Goal: Information Seeking & Learning: Find specific fact

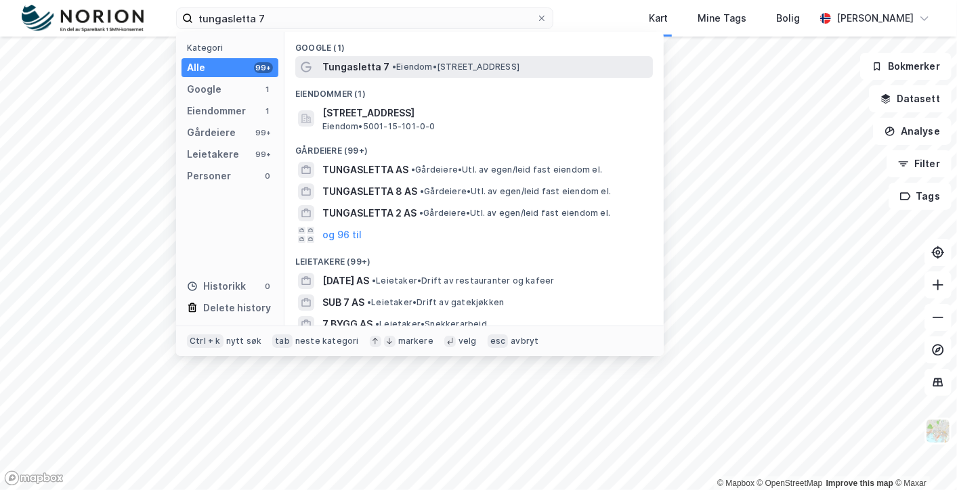
type input "tungasletta 7"
click at [406, 70] on span "• Eiendom • [STREET_ADDRESS]" at bounding box center [455, 67] width 127 height 11
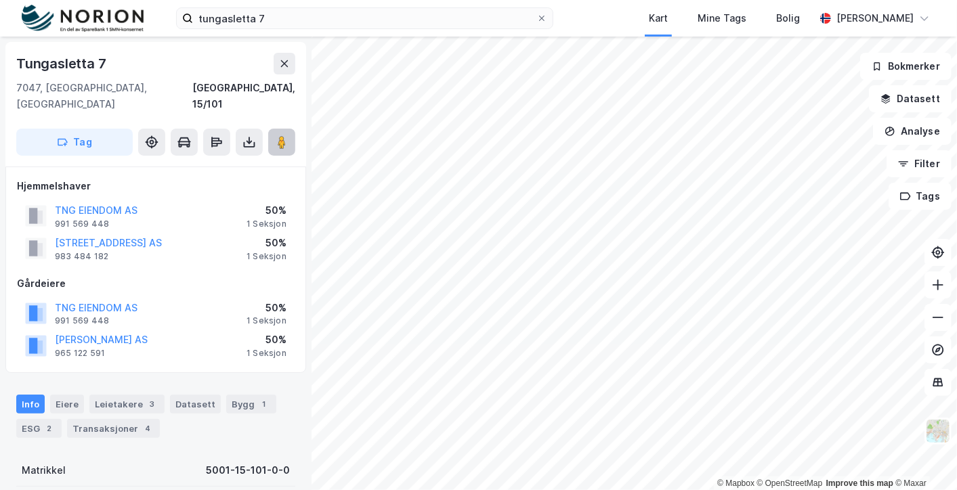
click at [282, 133] on button at bounding box center [281, 142] width 27 height 27
click at [75, 395] on div "Eiere" at bounding box center [67, 404] width 34 height 19
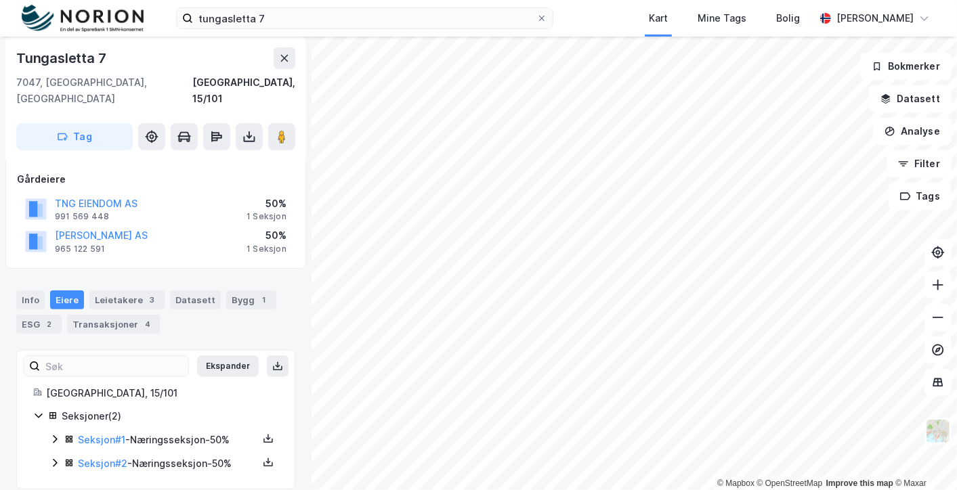
click at [57, 434] on icon at bounding box center [54, 439] width 11 height 11
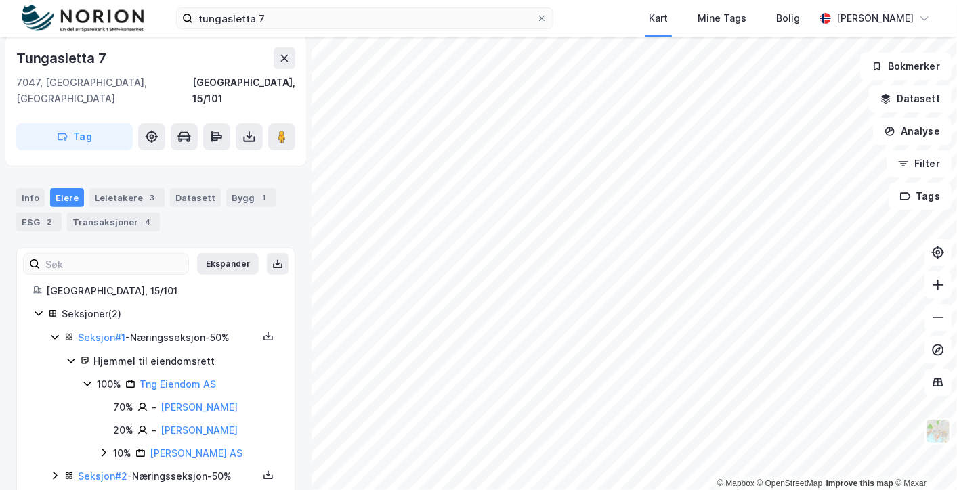
scroll to position [219, 0]
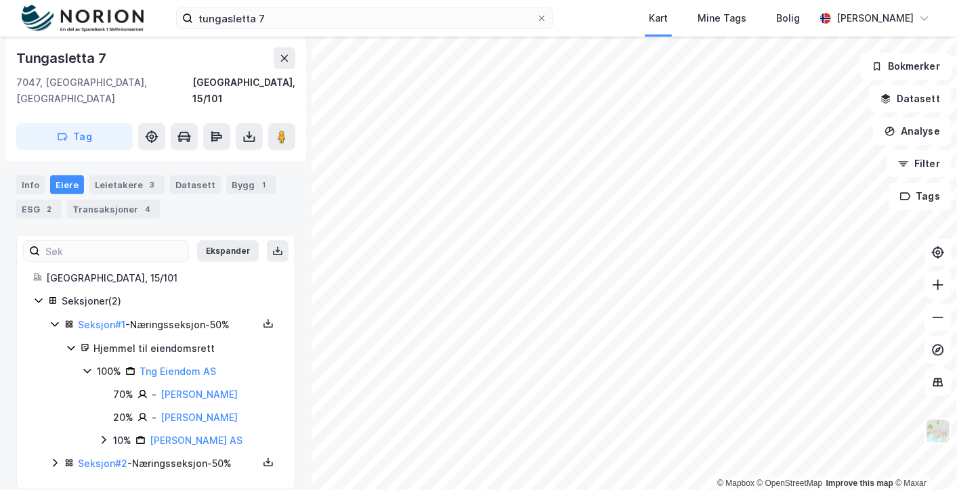
click at [52, 458] on icon at bounding box center [54, 463] width 11 height 11
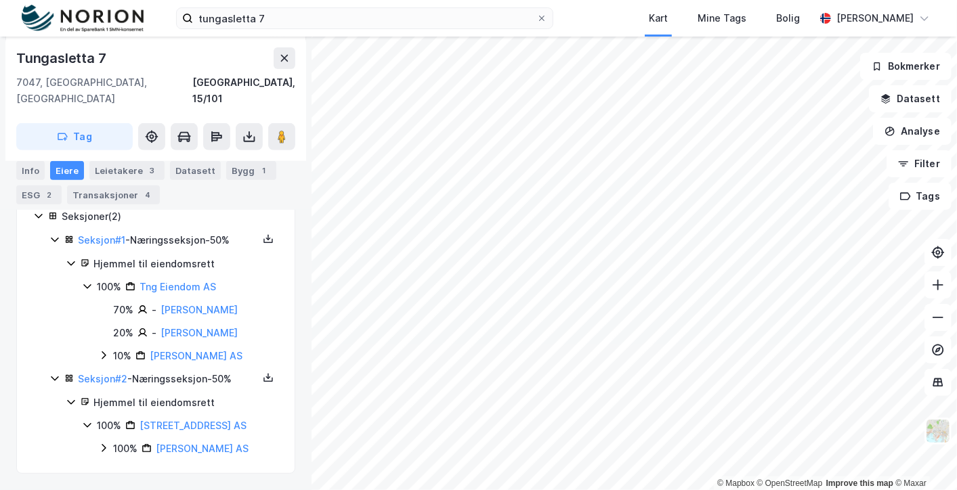
click at [102, 443] on icon at bounding box center [103, 448] width 11 height 11
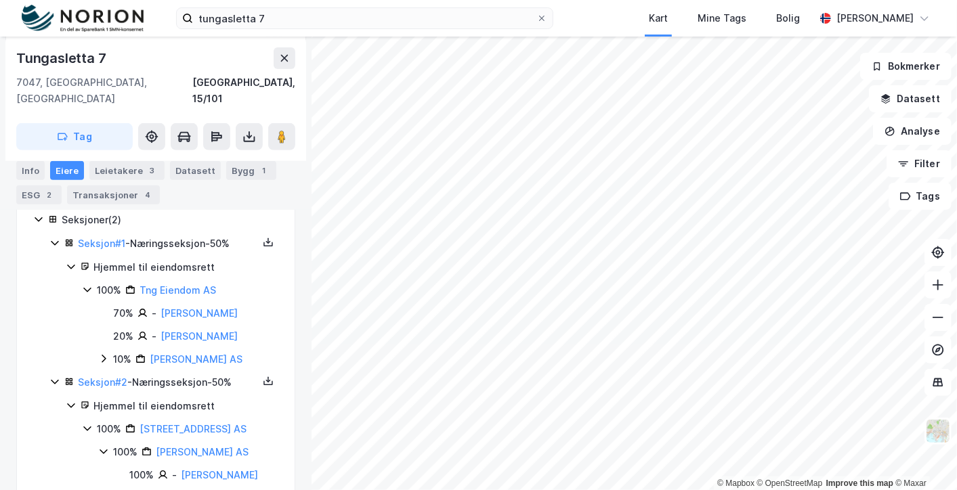
scroll to position [299, 0]
click at [191, 309] on link "[PERSON_NAME]" at bounding box center [199, 315] width 77 height 12
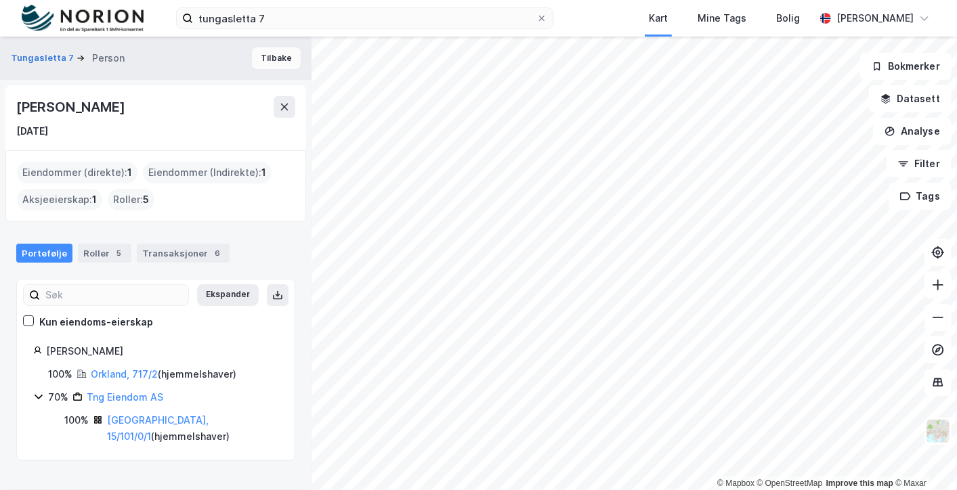
click at [272, 60] on button "Tilbake" at bounding box center [276, 58] width 49 height 22
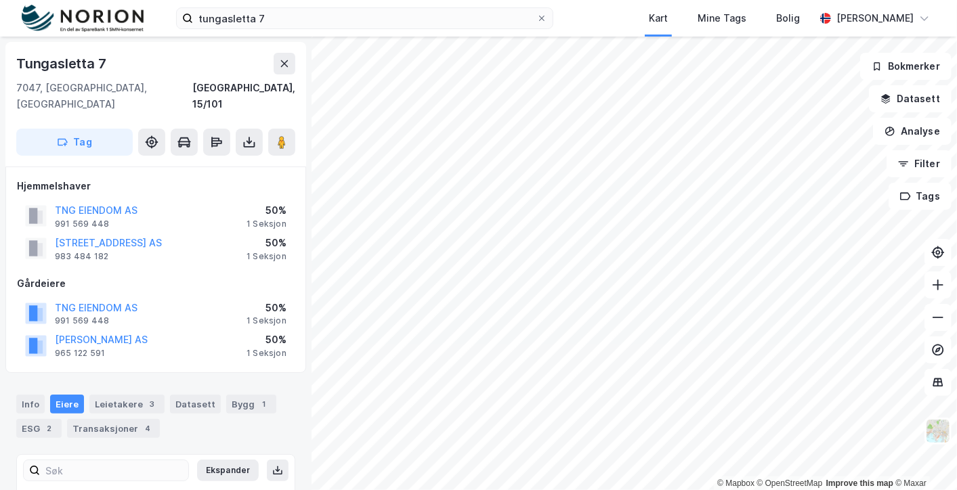
scroll to position [104, 0]
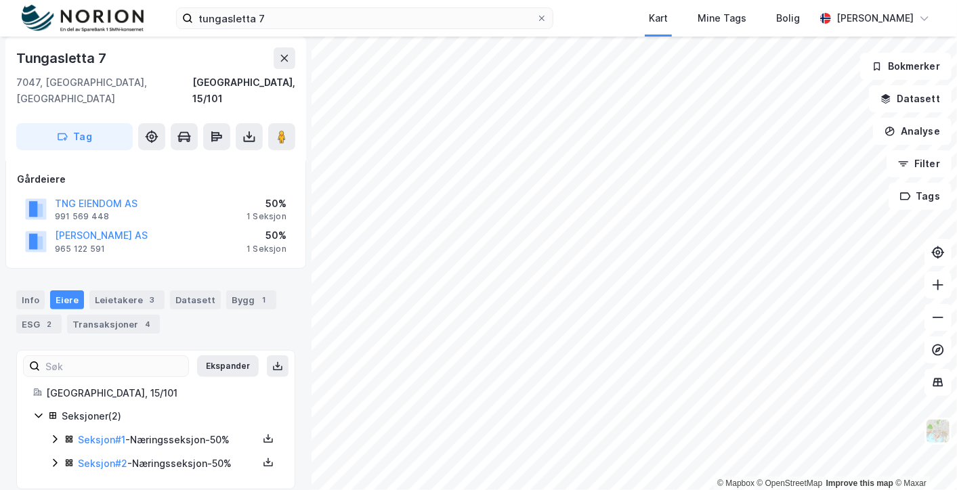
click at [55, 458] on icon at bounding box center [54, 463] width 11 height 11
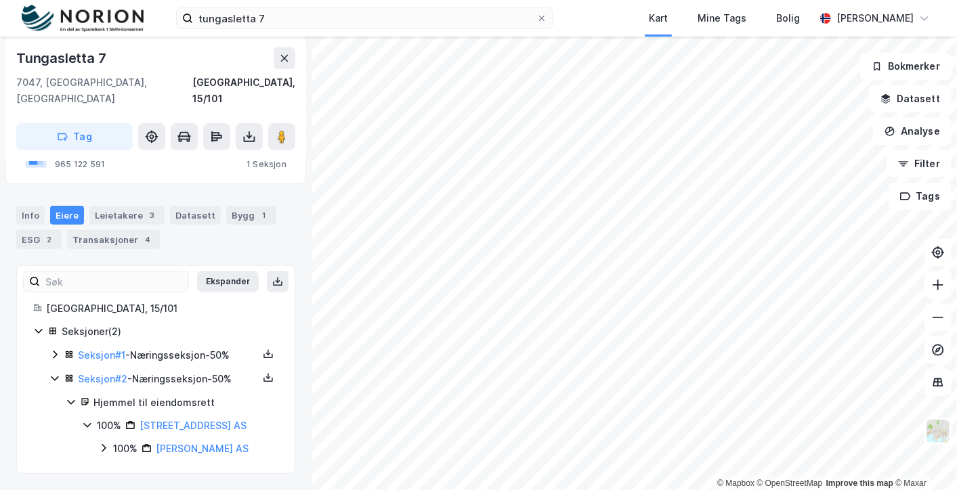
click at [106, 443] on icon at bounding box center [103, 448] width 11 height 11
click at [205, 470] on link "[PERSON_NAME]" at bounding box center [219, 471] width 77 height 12
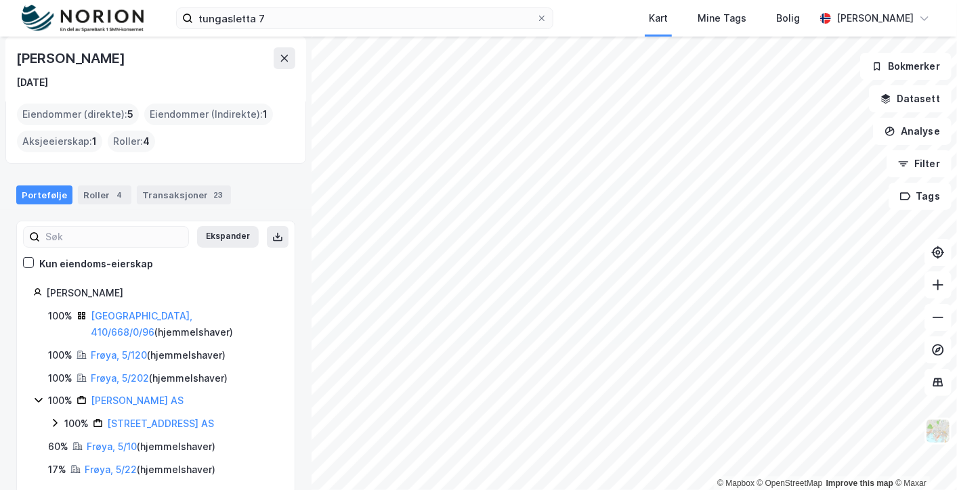
scroll to position [60, 0]
click at [280, 62] on icon at bounding box center [284, 58] width 11 height 11
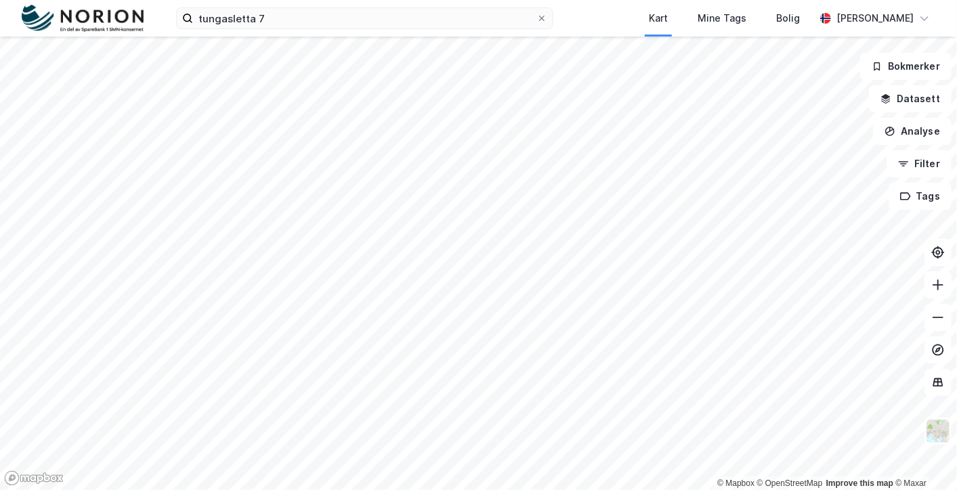
click at [113, 30] on img at bounding box center [83, 19] width 122 height 28
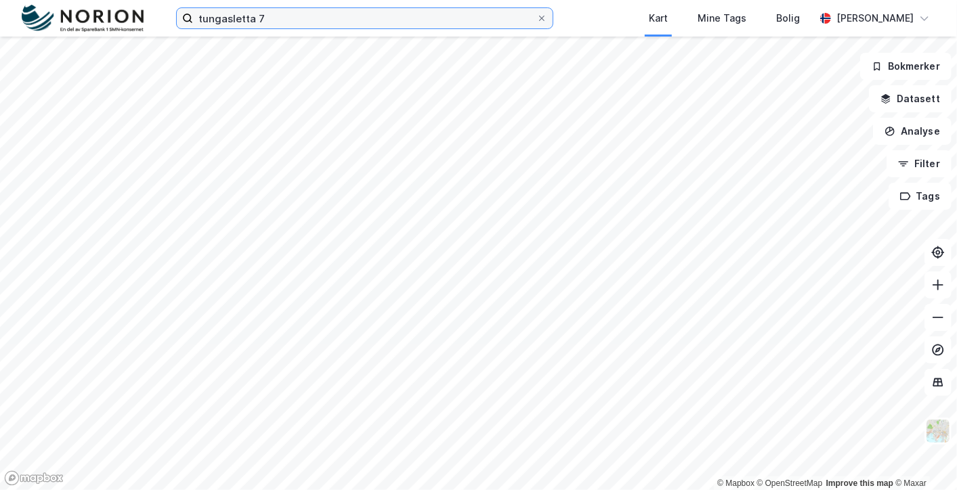
click at [326, 27] on input "tungasletta 7" at bounding box center [364, 18] width 343 height 20
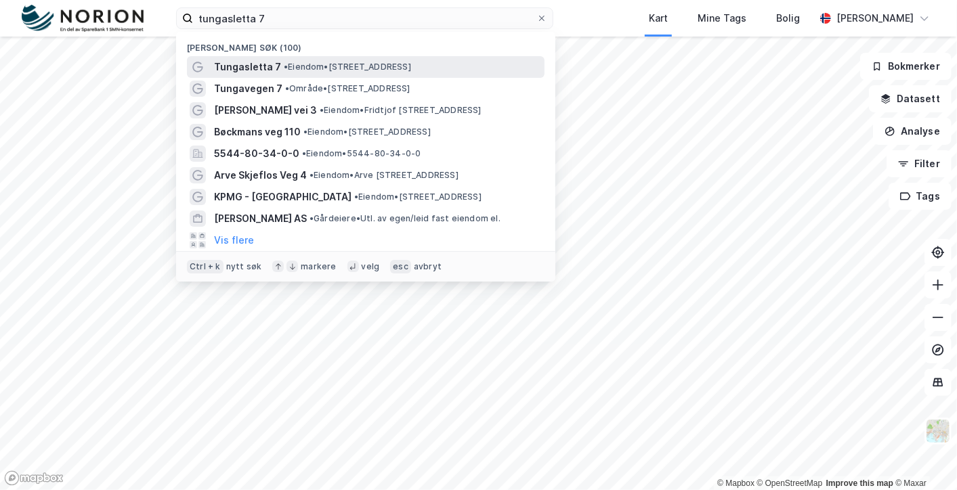
click at [314, 66] on span "• Eiendom • [STREET_ADDRESS]" at bounding box center [347, 67] width 127 height 11
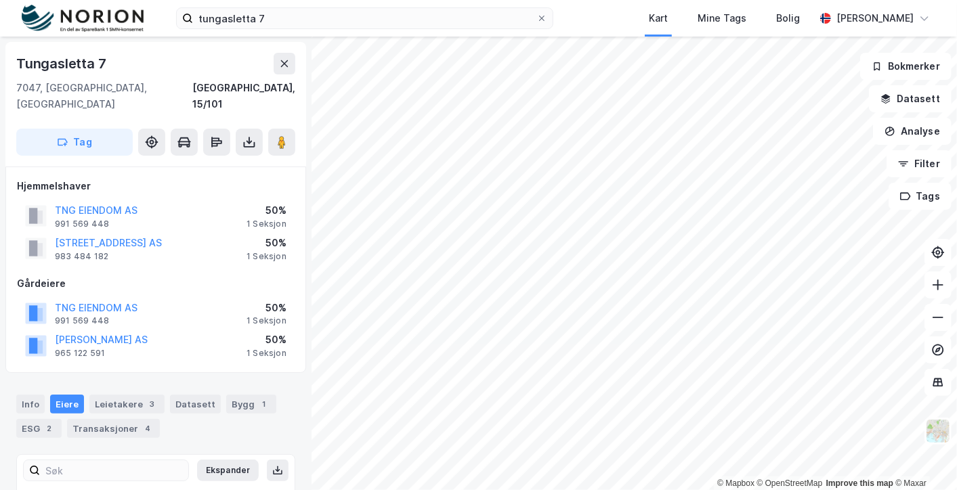
scroll to position [104, 0]
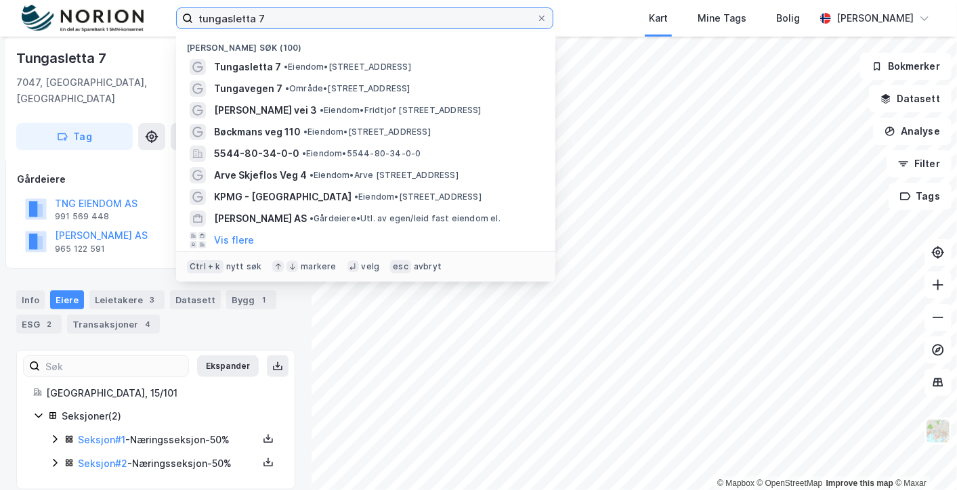
click at [284, 18] on input "tungasletta 7" at bounding box center [364, 18] width 343 height 20
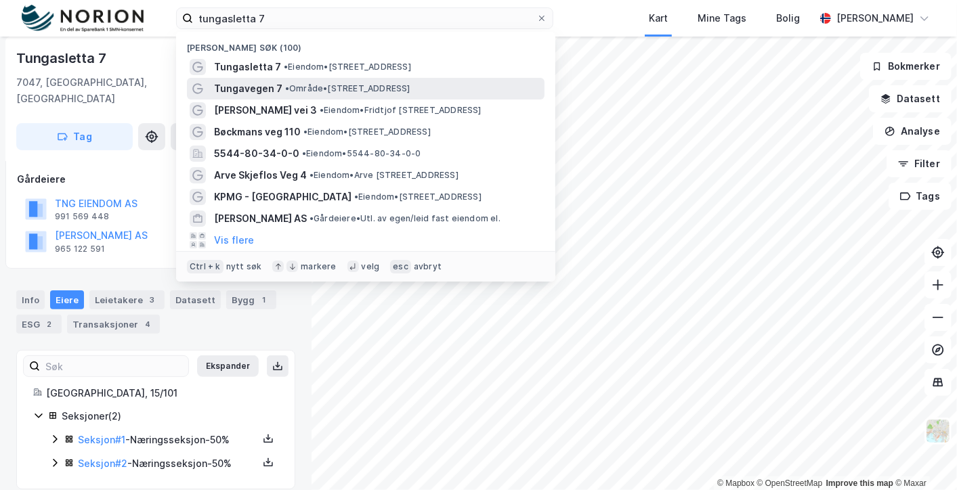
click at [324, 87] on span "• Område • [STREET_ADDRESS]" at bounding box center [347, 88] width 125 height 11
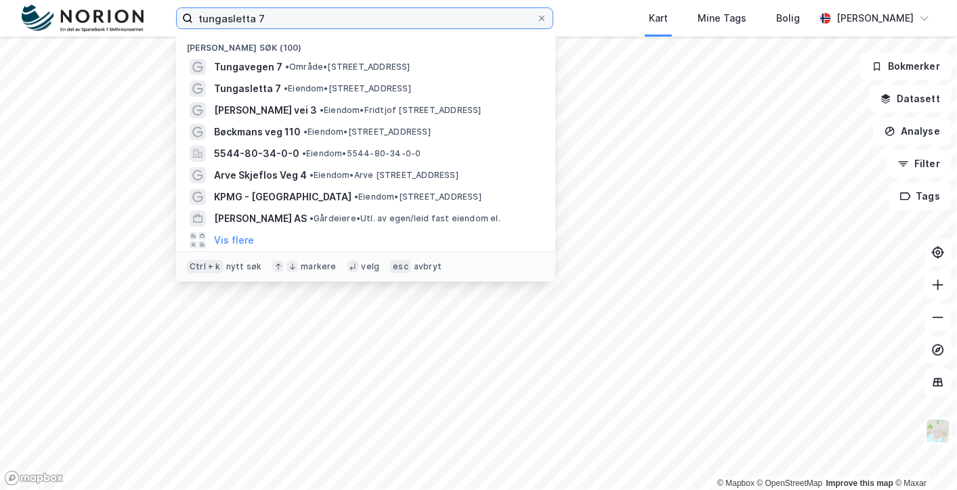
click at [299, 19] on input "tungasletta 7" at bounding box center [364, 18] width 343 height 20
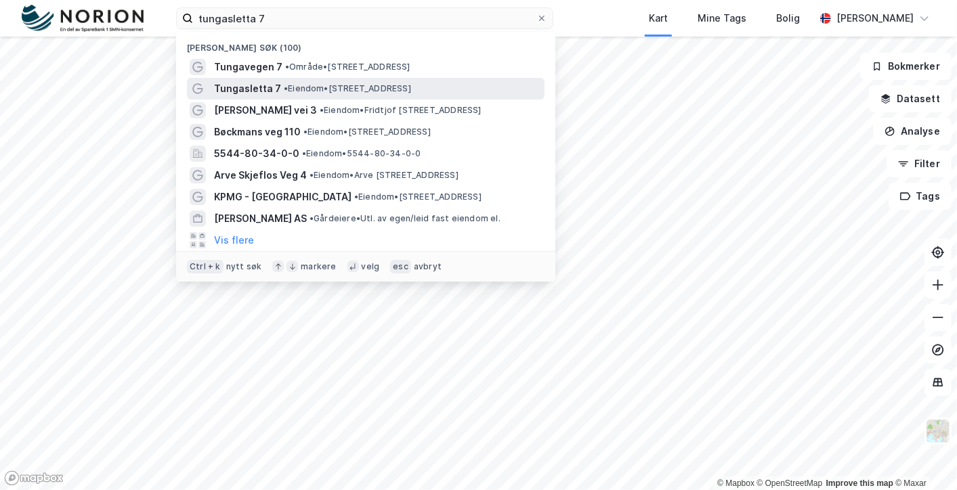
click at [303, 87] on span "• Eiendom • [STREET_ADDRESS]" at bounding box center [347, 88] width 127 height 11
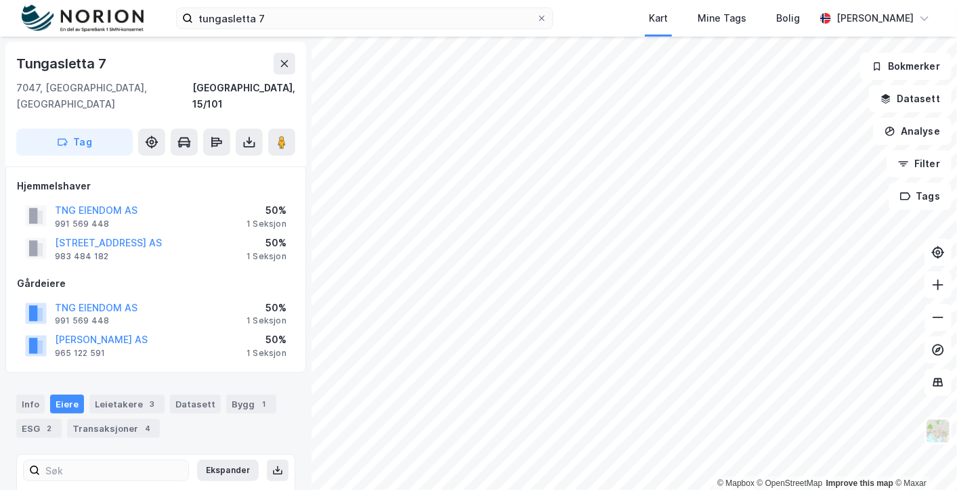
scroll to position [104, 0]
